Goal: Task Accomplishment & Management: Manage account settings

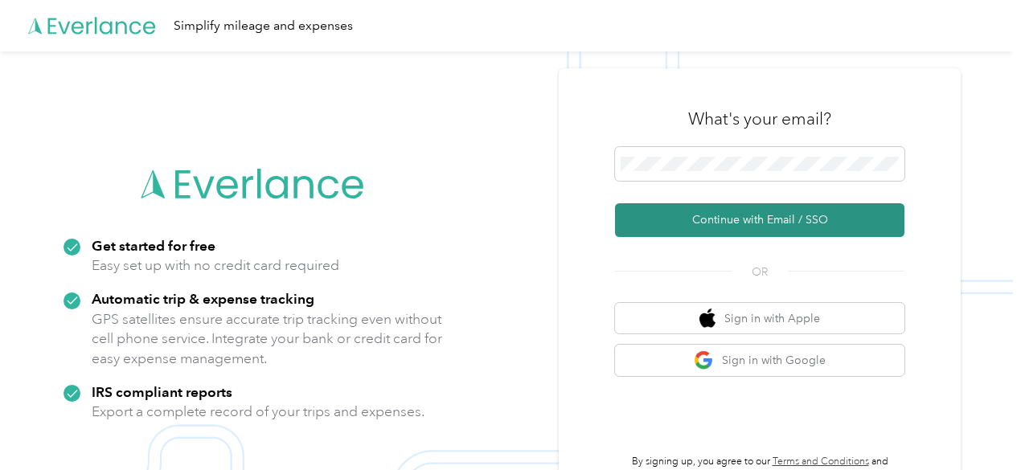
click at [752, 211] on button "Continue with Email / SSO" at bounding box center [759, 220] width 289 height 34
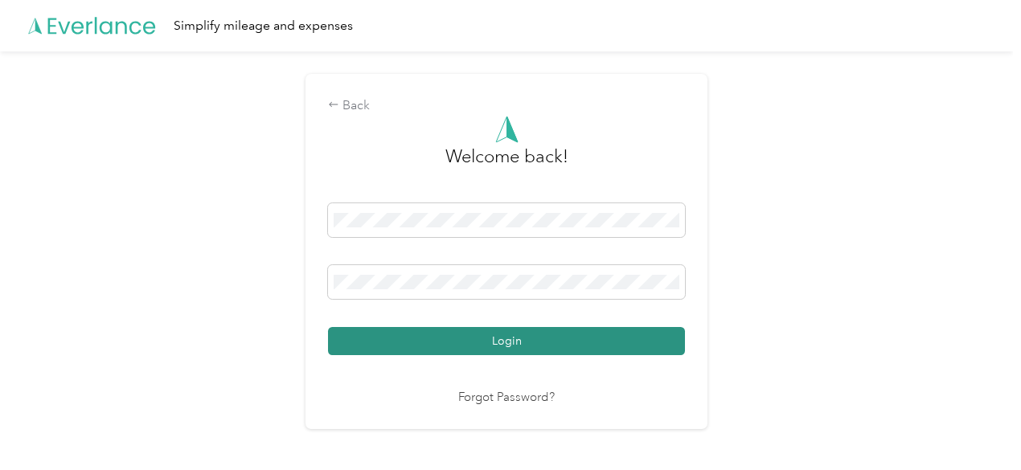
click at [534, 346] on button "Login" at bounding box center [506, 341] width 357 height 28
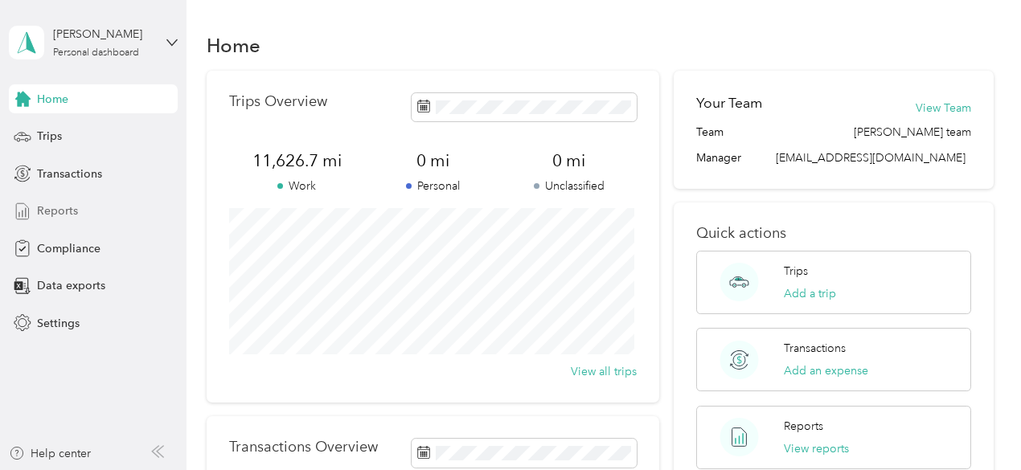
click at [63, 208] on span "Reports" at bounding box center [57, 211] width 41 height 17
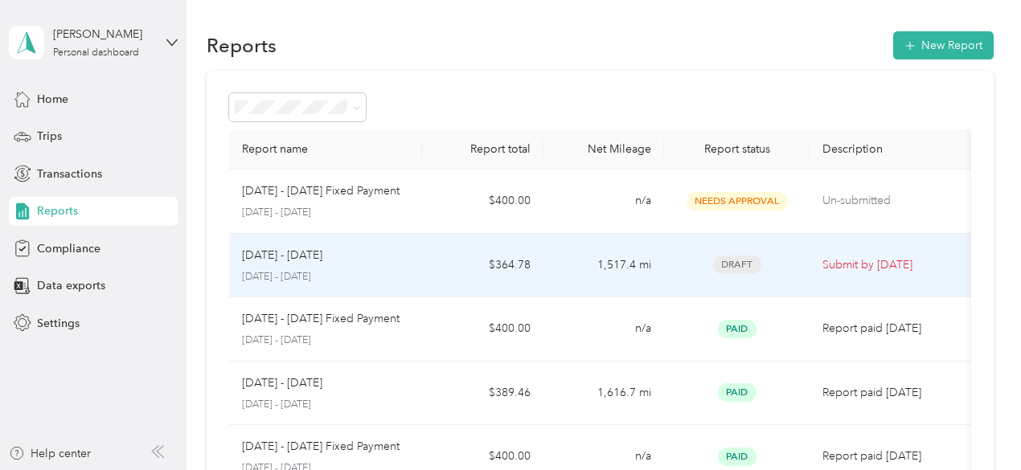
click at [339, 267] on div "[DATE] - [DATE] [DATE] - [DATE]" at bounding box center [326, 266] width 168 height 38
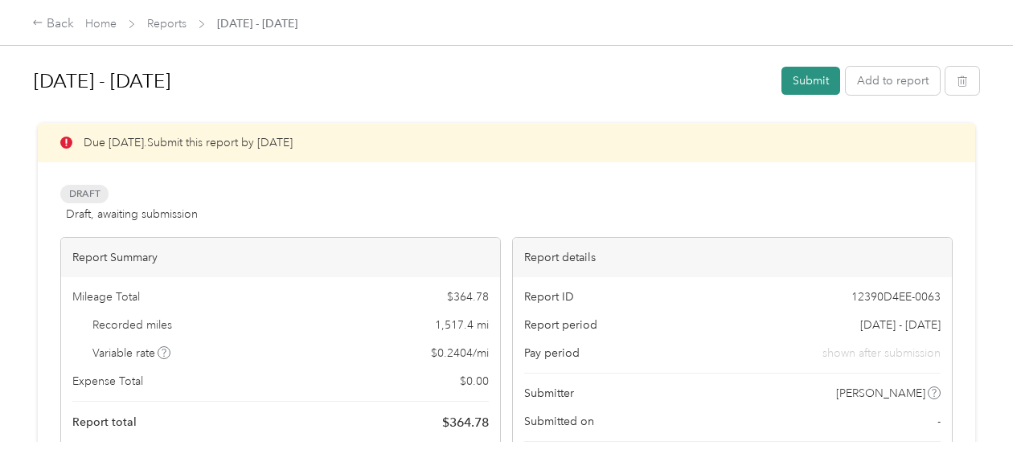
click at [803, 85] on button "Submit" at bounding box center [810, 81] width 59 height 28
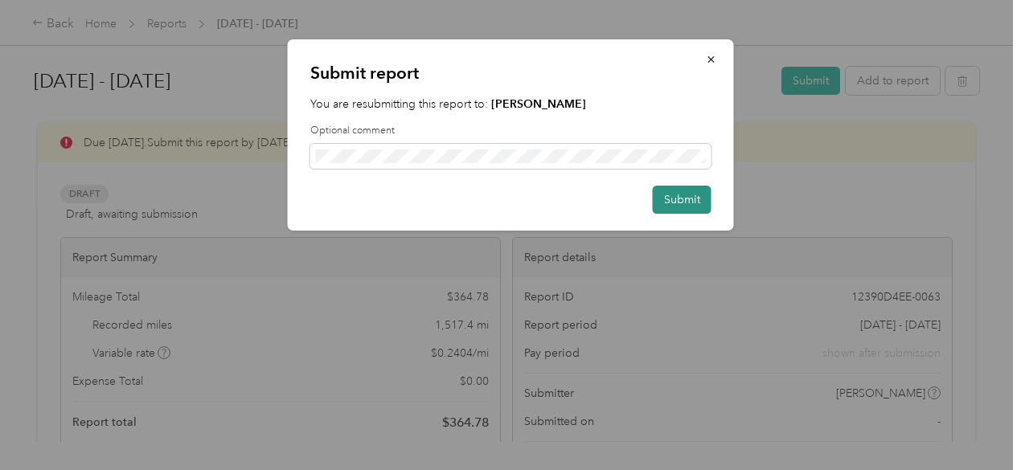
click at [689, 200] on button "Submit" at bounding box center [682, 200] width 59 height 28
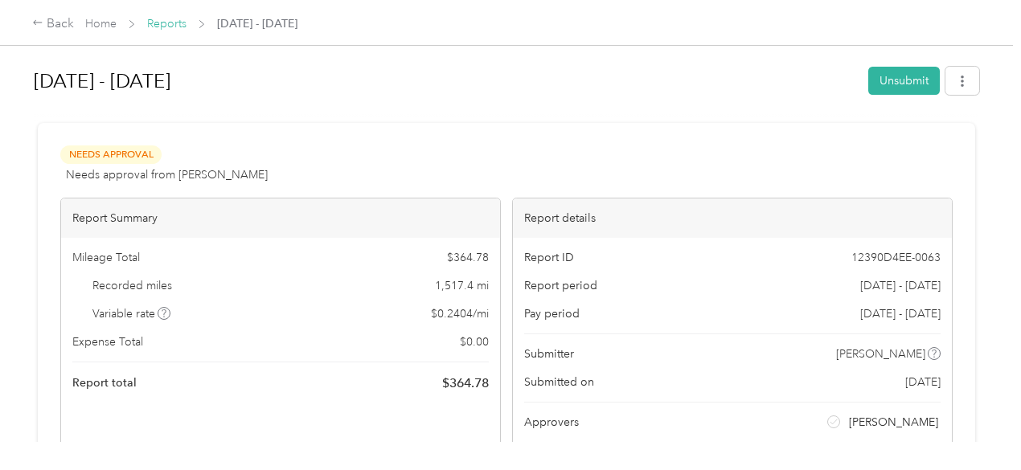
click at [158, 26] on link "Reports" at bounding box center [166, 24] width 39 height 14
